Goal: Use online tool/utility: Utilize a website feature to perform a specific function

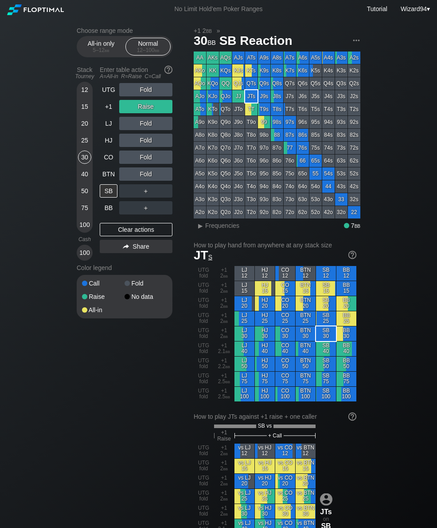
click at [87, 176] on div "40" at bounding box center [84, 173] width 13 height 13
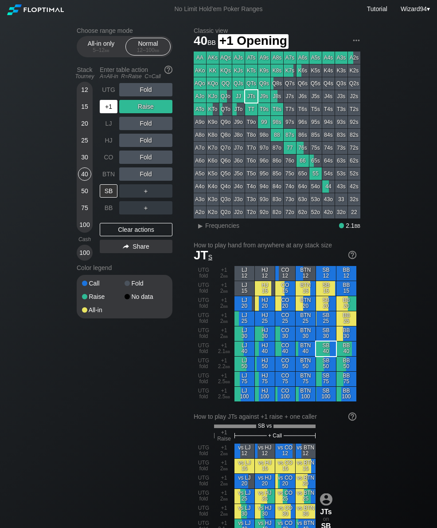
click at [114, 108] on div "+1" at bounding box center [109, 106] width 18 height 13
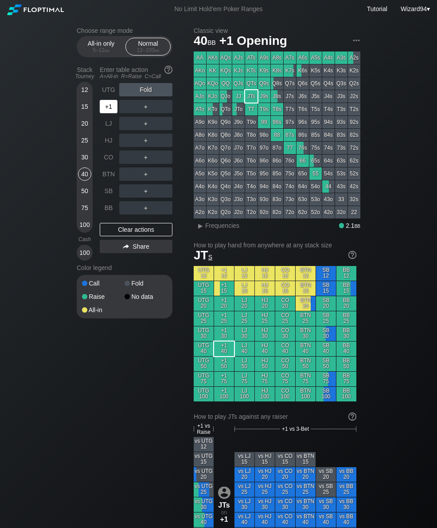
click at [113, 144] on div "HJ" at bounding box center [109, 140] width 18 height 13
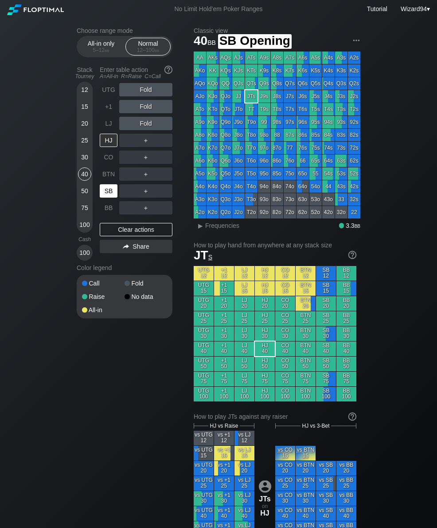
click at [110, 196] on div "SB" at bounding box center [109, 190] width 18 height 13
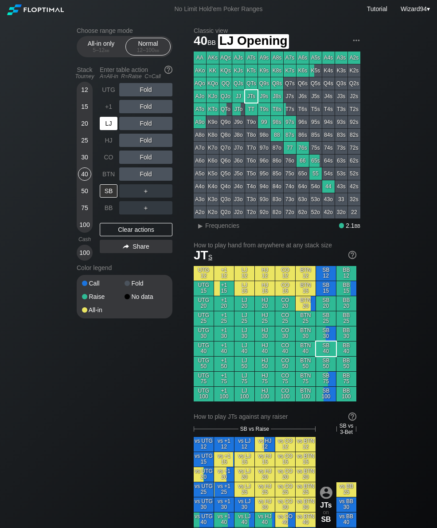
click at [109, 129] on div "LJ" at bounding box center [109, 123] width 18 height 13
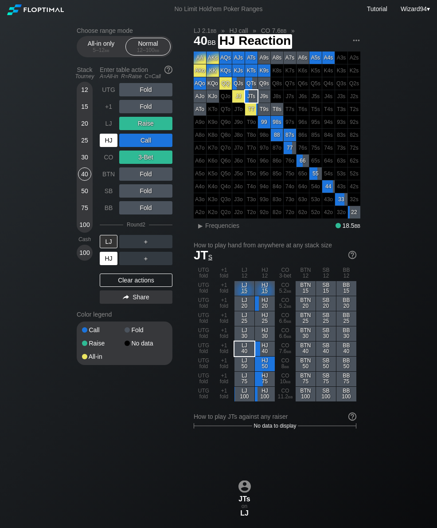
click at [109, 264] on div "HJ" at bounding box center [109, 258] width 18 height 13
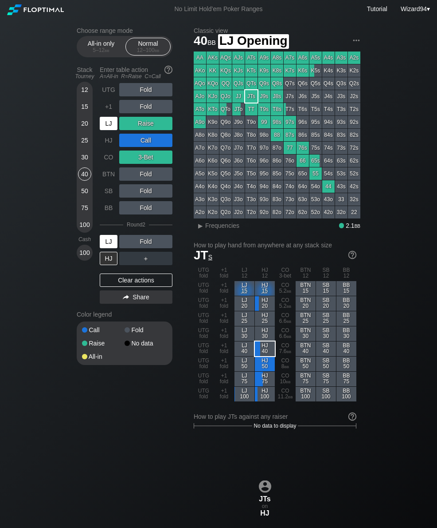
click at [106, 122] on div "LJ" at bounding box center [109, 123] width 18 height 13
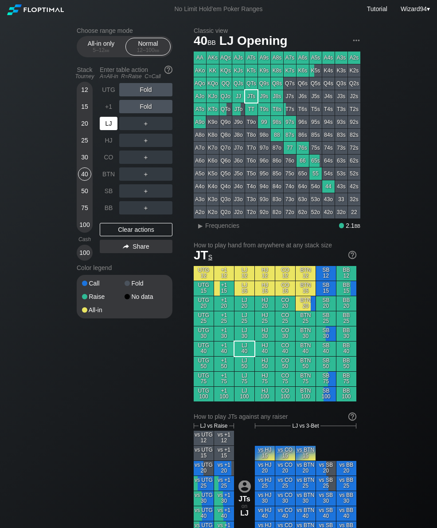
click at [108, 129] on div "LJ" at bounding box center [109, 123] width 18 height 13
click at [146, 179] on div "R ✕" at bounding box center [146, 173] width 17 height 13
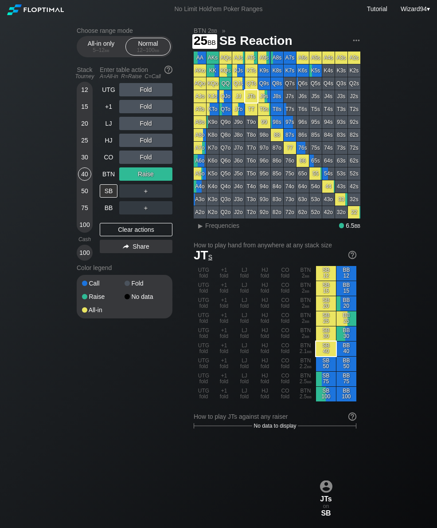
click at [85, 139] on div "25" at bounding box center [84, 140] width 13 height 13
click at [112, 178] on div "BTN" at bounding box center [109, 173] width 18 height 13
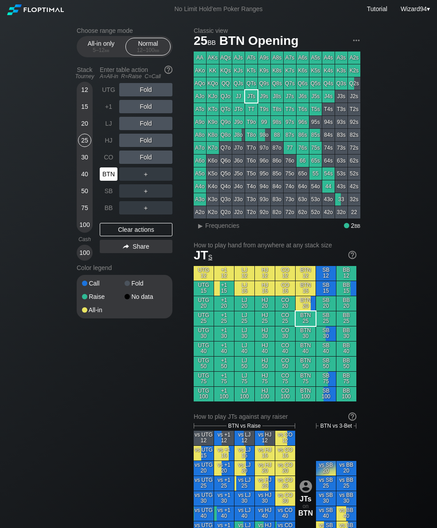
click at [111, 181] on div "BTN" at bounding box center [109, 173] width 18 height 13
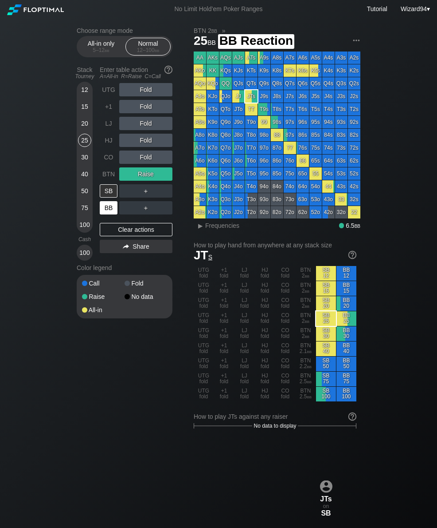
click at [109, 210] on div "BB" at bounding box center [109, 207] width 18 height 13
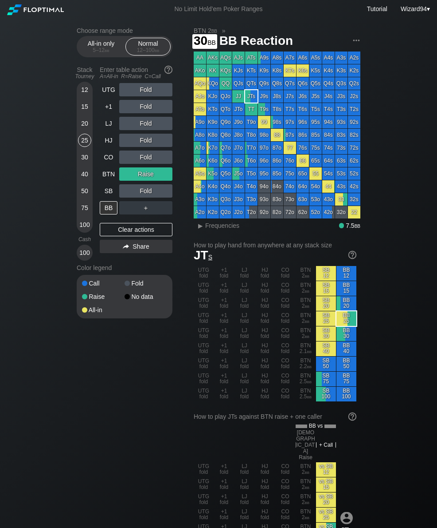
click at [89, 164] on div "30" at bounding box center [84, 156] width 13 height 13
click at [115, 210] on div "BB" at bounding box center [109, 207] width 18 height 13
click at [121, 208] on div "A ✕" at bounding box center [127, 207] width 17 height 13
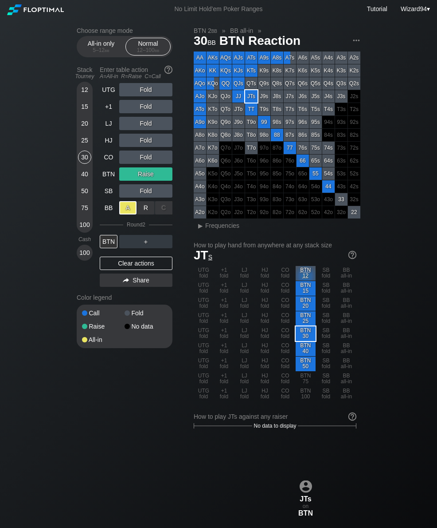
click at [107, 211] on div "BB" at bounding box center [109, 207] width 18 height 13
